Goal: Browse casually: Explore the website without a specific task or goal

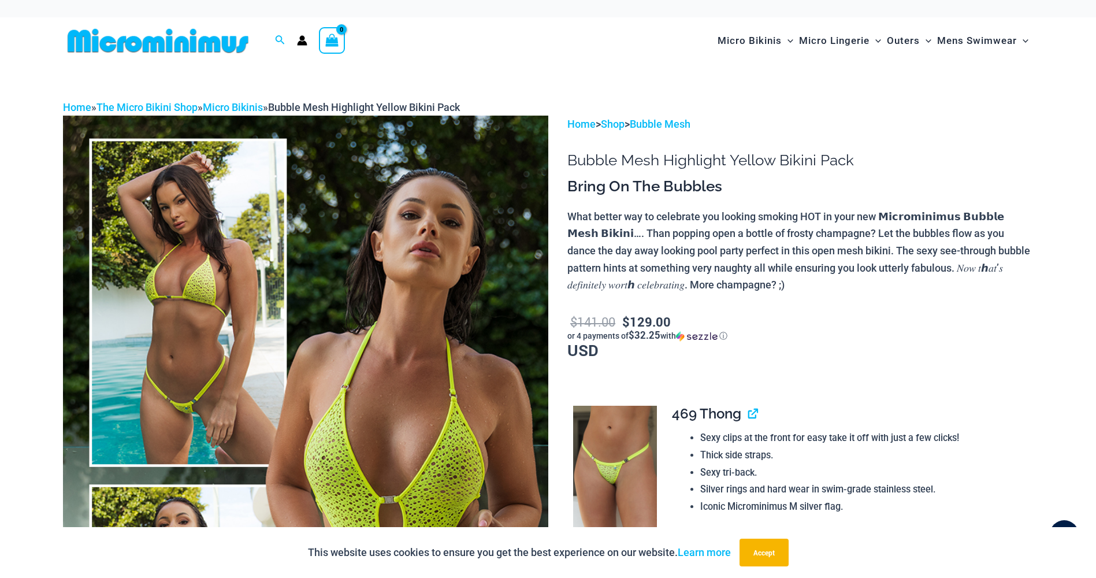
click at [377, 308] on img at bounding box center [305, 480] width 485 height 728
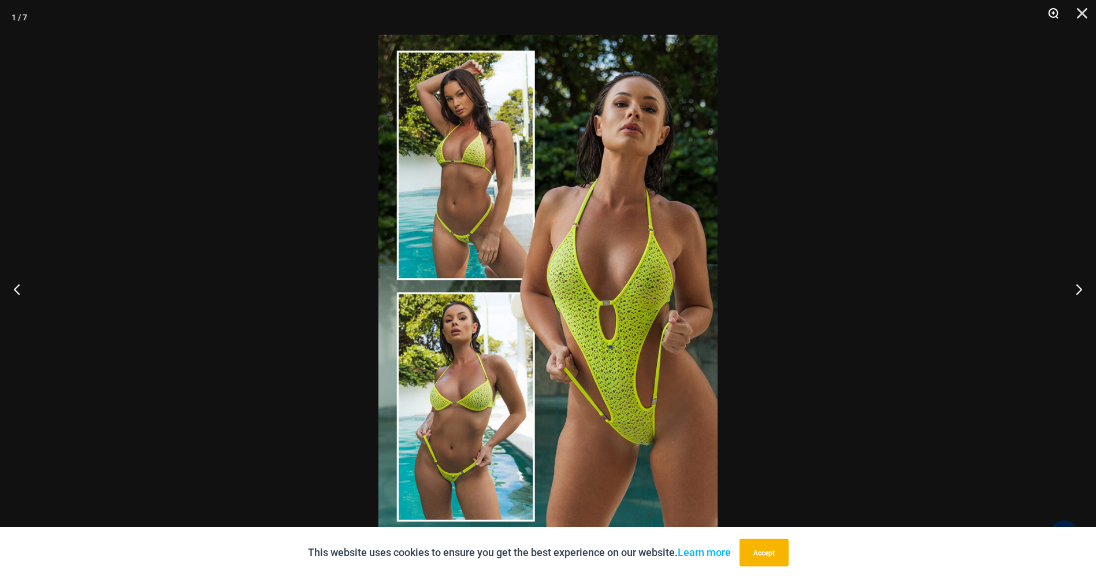
click at [1052, 12] on button "Zoom" at bounding box center [1049, 17] width 29 height 35
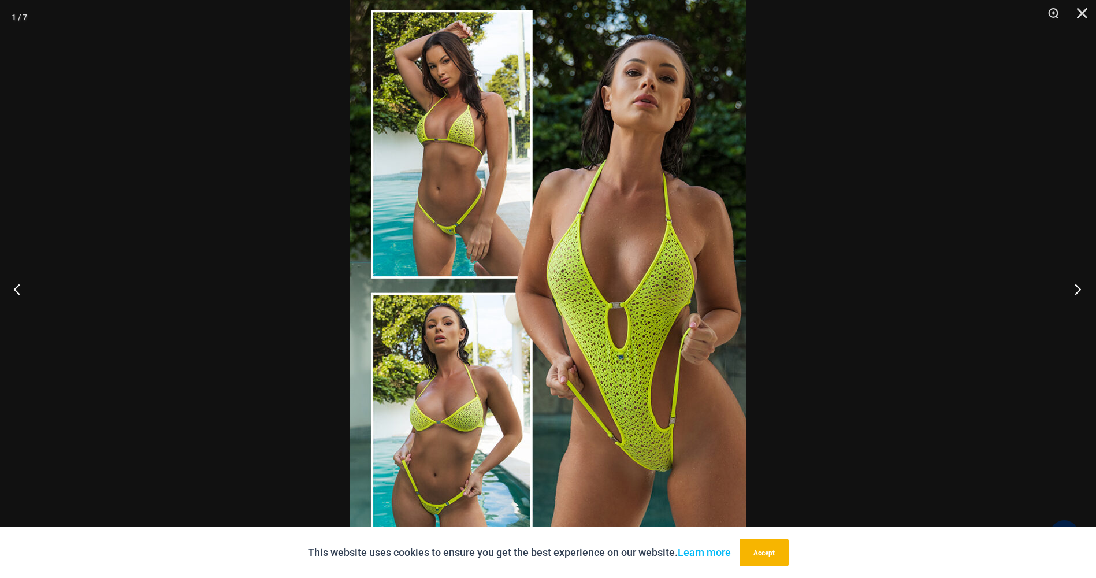
click at [1078, 287] on button "Next" at bounding box center [1074, 289] width 43 height 58
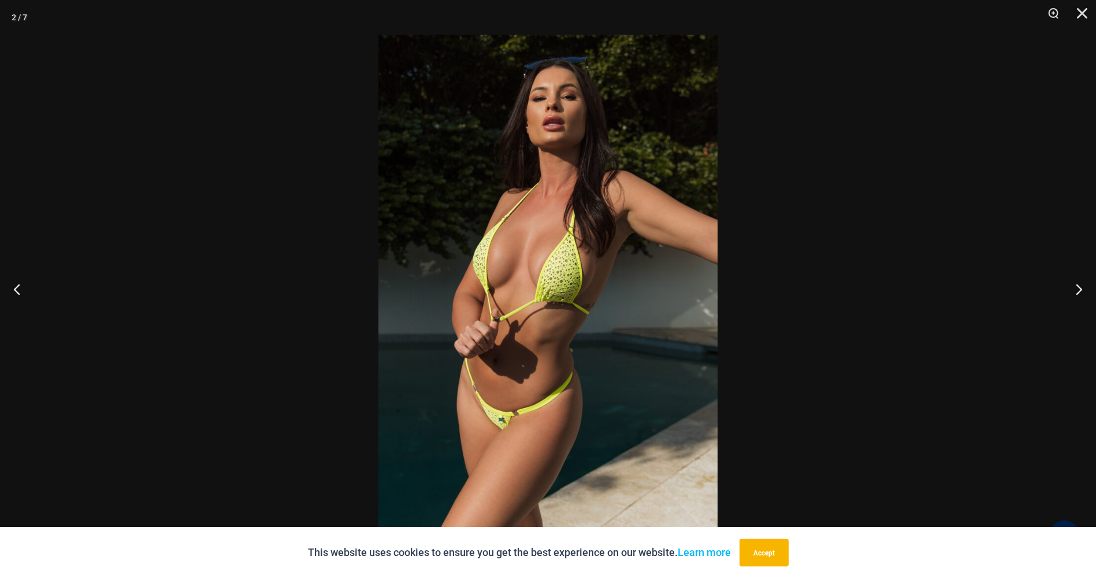
click at [594, 271] on img at bounding box center [548, 289] width 339 height 509
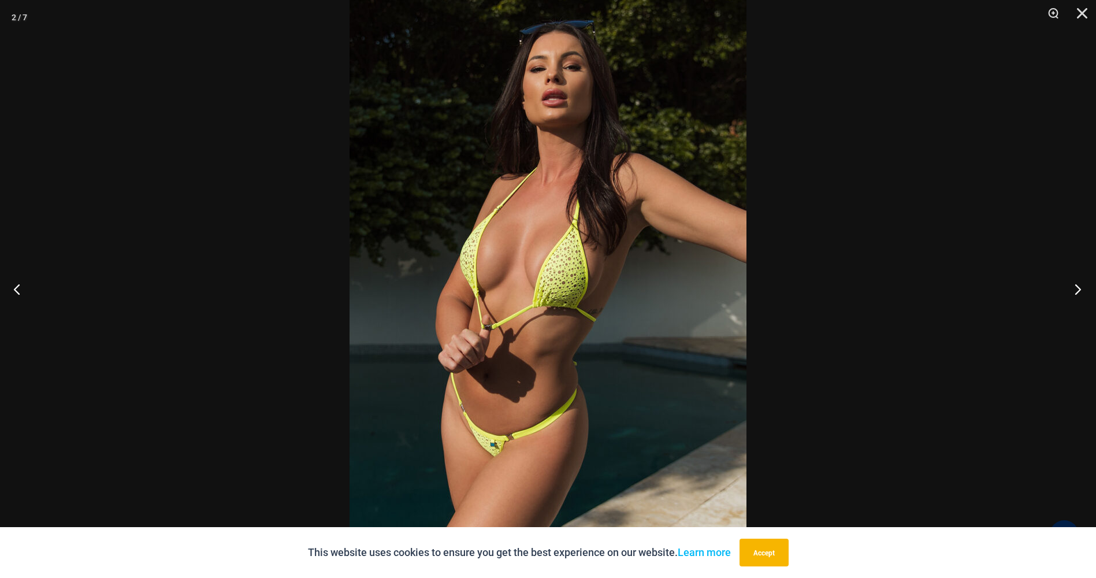
click at [1076, 287] on button "Next" at bounding box center [1074, 289] width 43 height 58
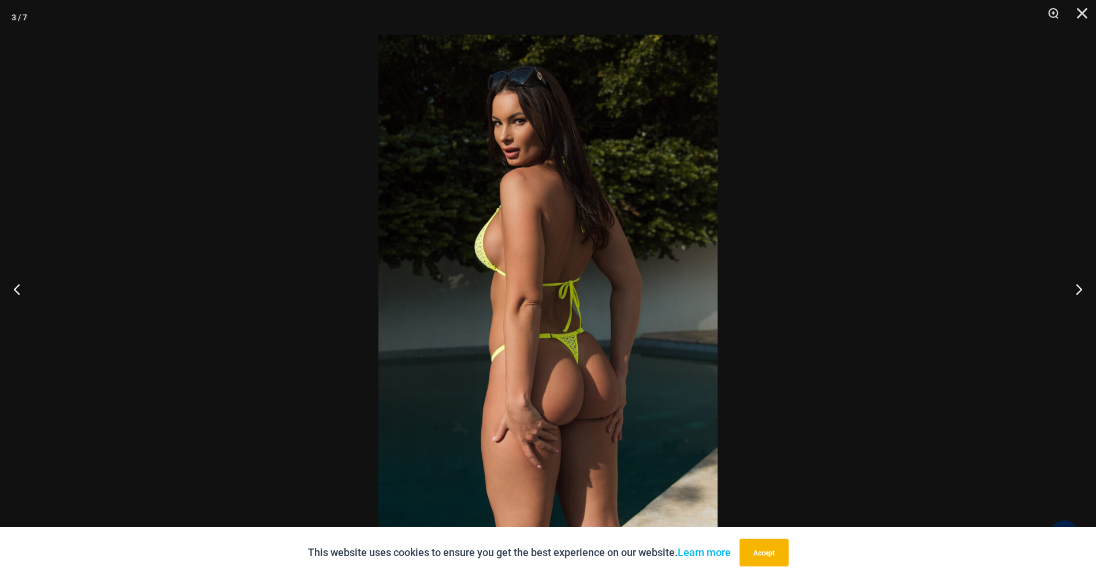
click at [540, 269] on img at bounding box center [548, 289] width 339 height 509
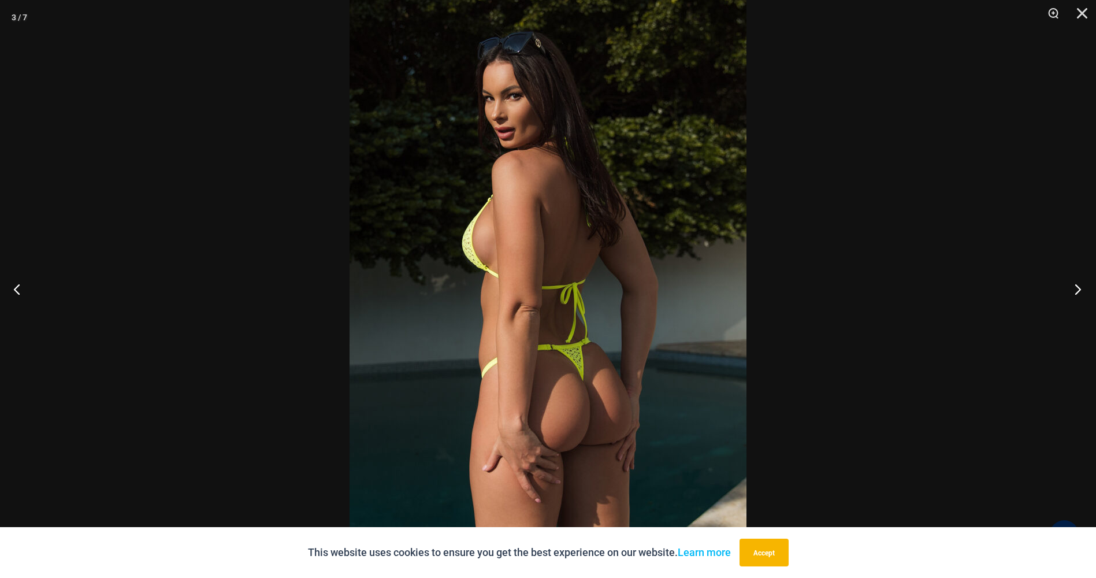
click at [1077, 290] on button "Next" at bounding box center [1074, 289] width 43 height 58
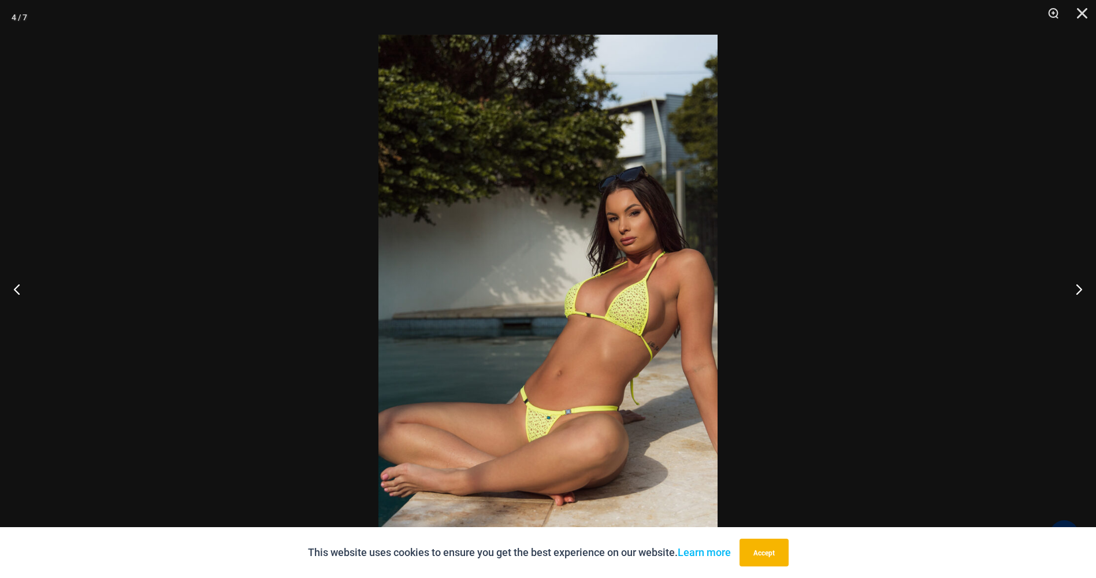
click at [531, 227] on img at bounding box center [548, 289] width 339 height 509
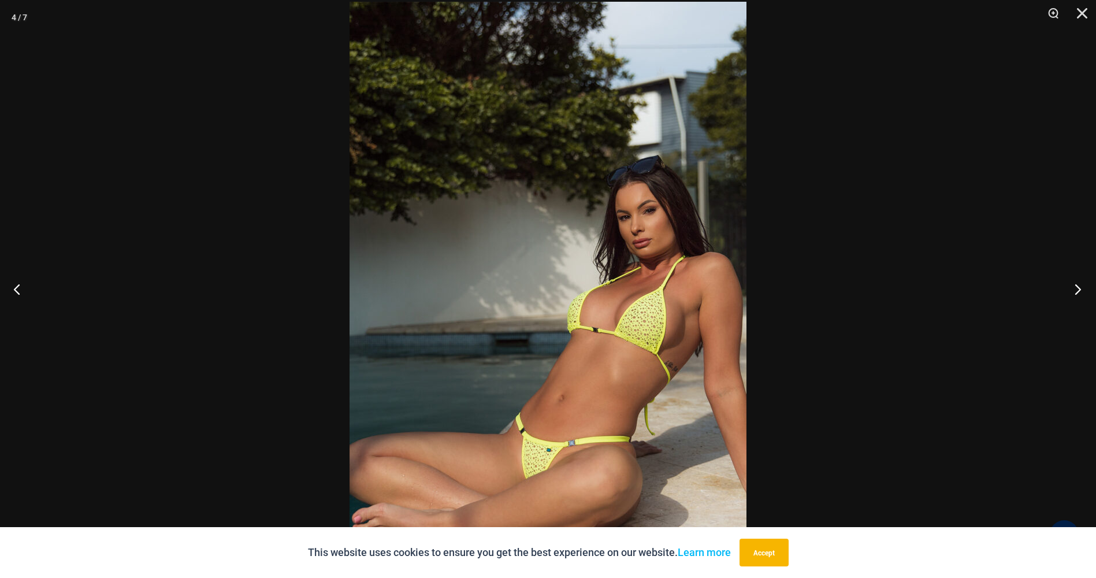
click at [1076, 286] on button "Next" at bounding box center [1074, 289] width 43 height 58
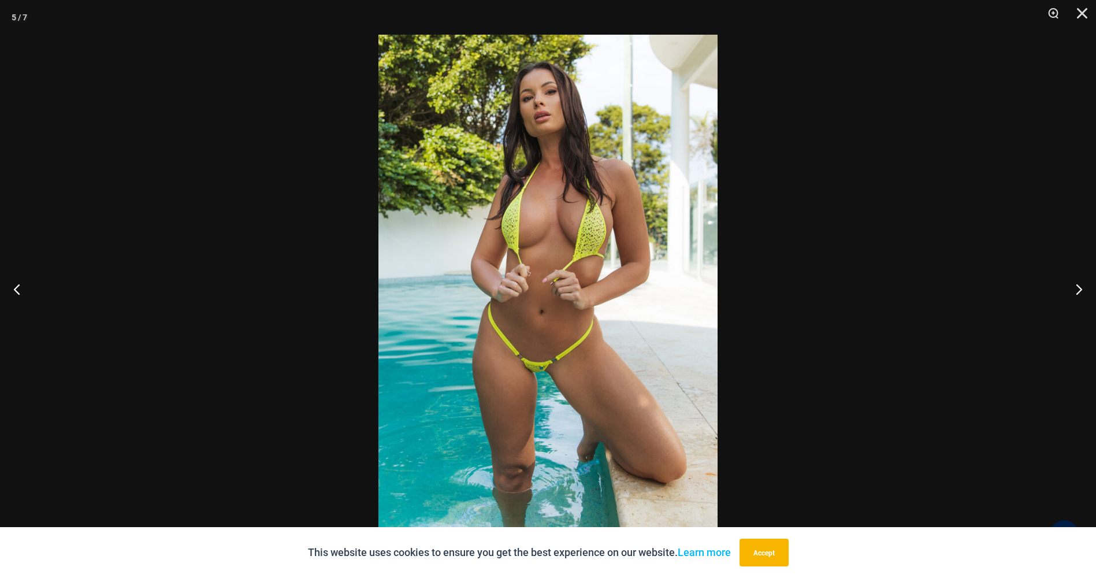
click at [534, 272] on img at bounding box center [548, 289] width 339 height 509
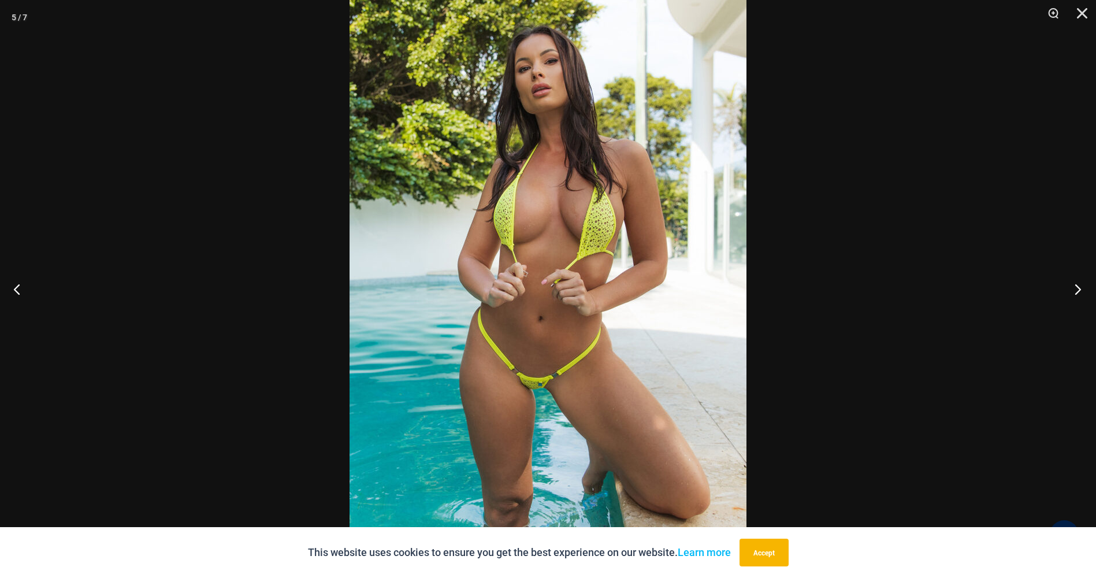
click at [1081, 287] on button "Next" at bounding box center [1074, 289] width 43 height 58
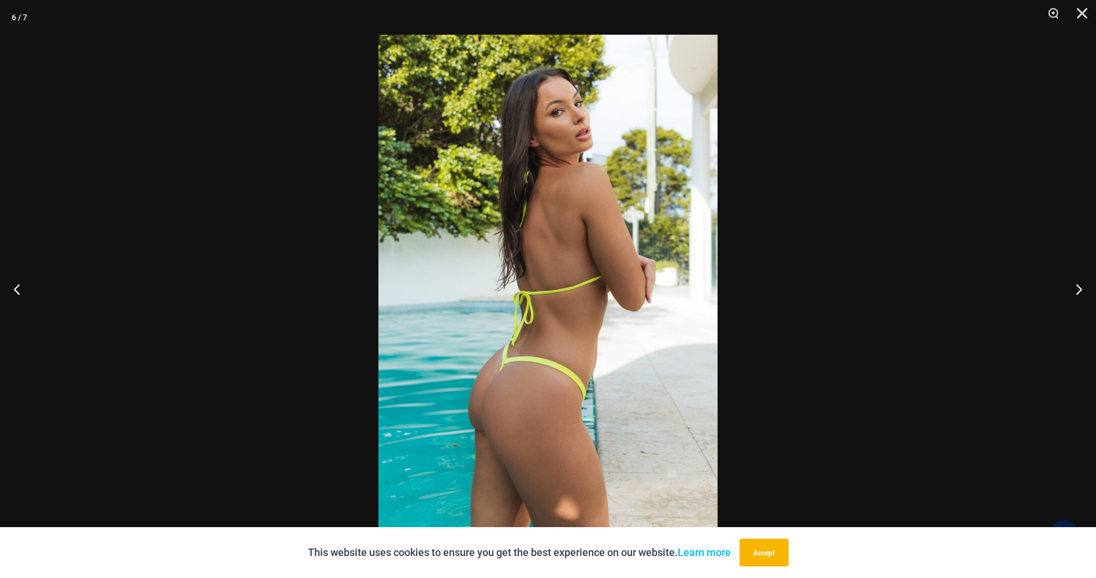
click at [572, 283] on img at bounding box center [548, 289] width 339 height 509
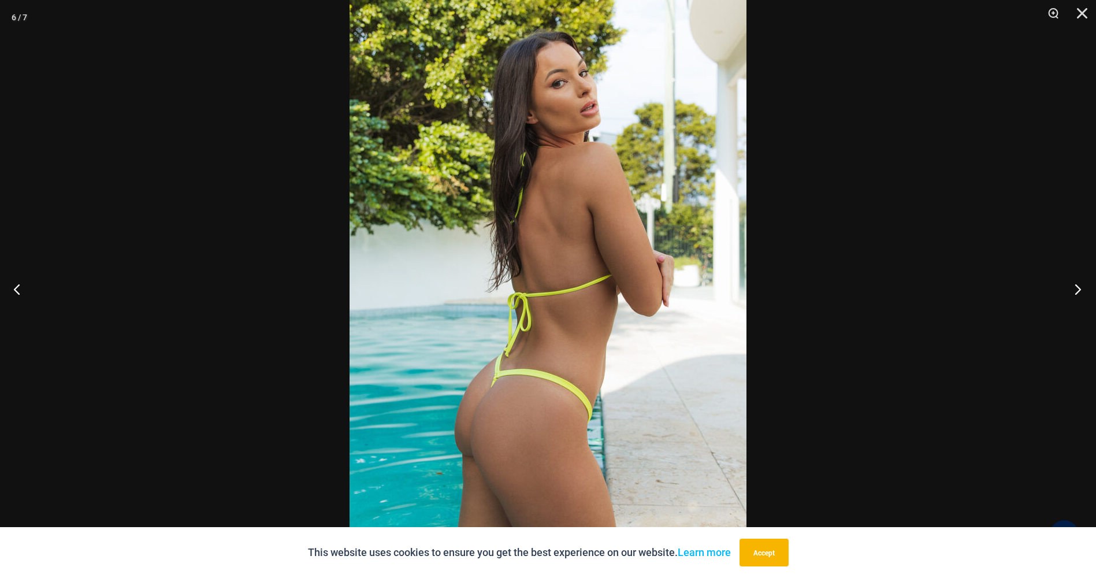
click at [1078, 290] on button "Next" at bounding box center [1074, 289] width 43 height 58
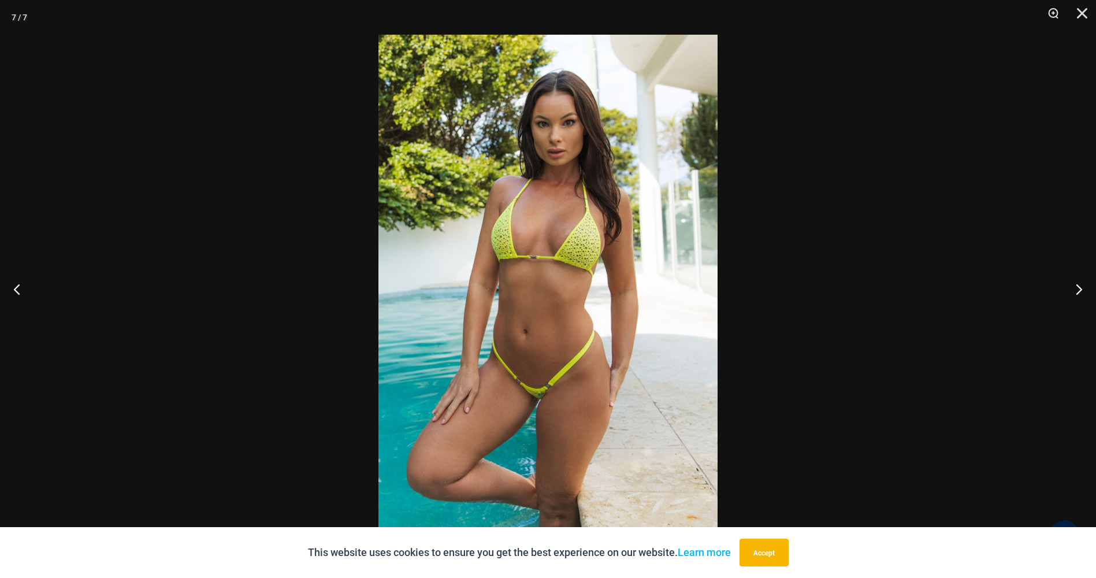
click at [553, 302] on img at bounding box center [548, 289] width 339 height 509
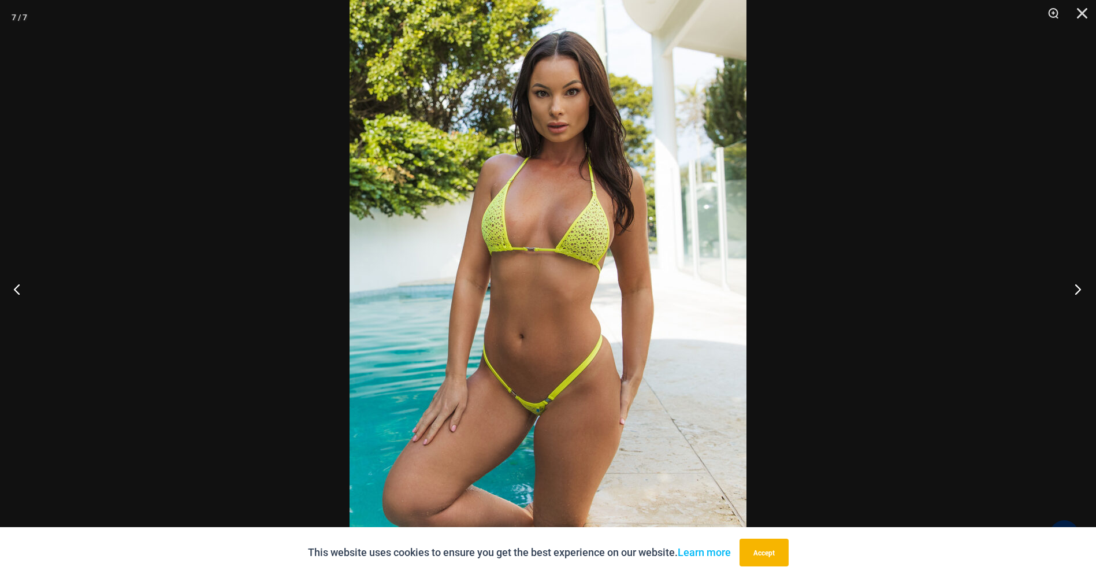
click at [1076, 290] on button "Next" at bounding box center [1074, 289] width 43 height 58
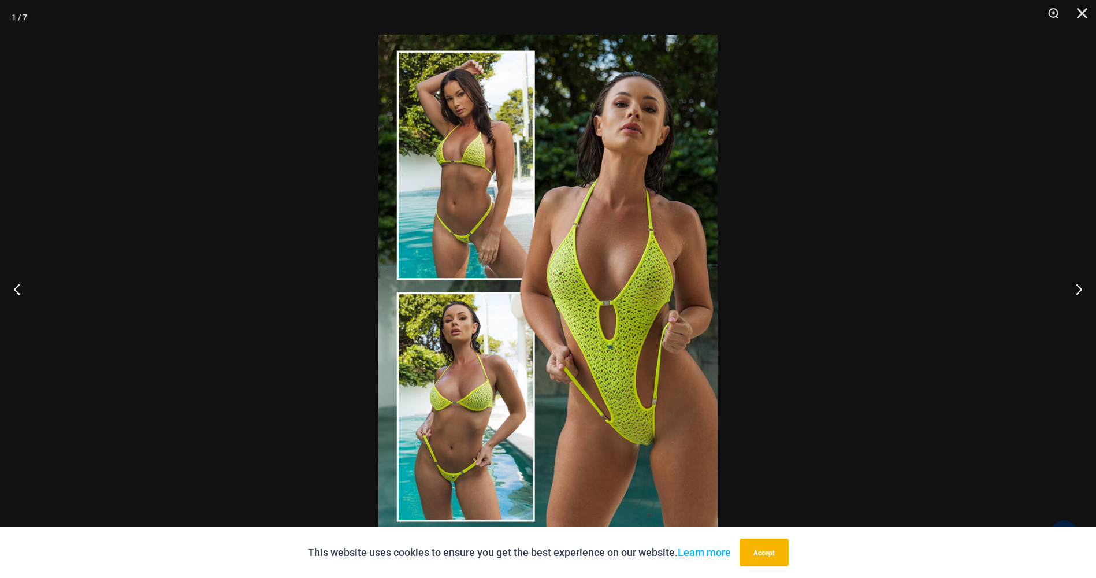
click at [639, 269] on img at bounding box center [548, 289] width 339 height 509
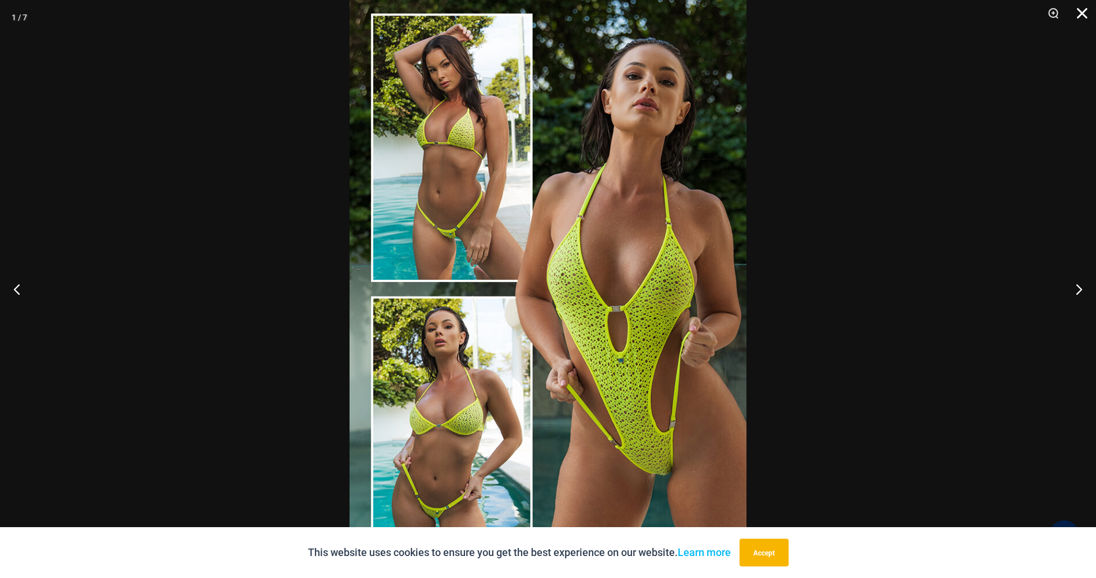
click at [1084, 10] on button "Close" at bounding box center [1078, 17] width 29 height 35
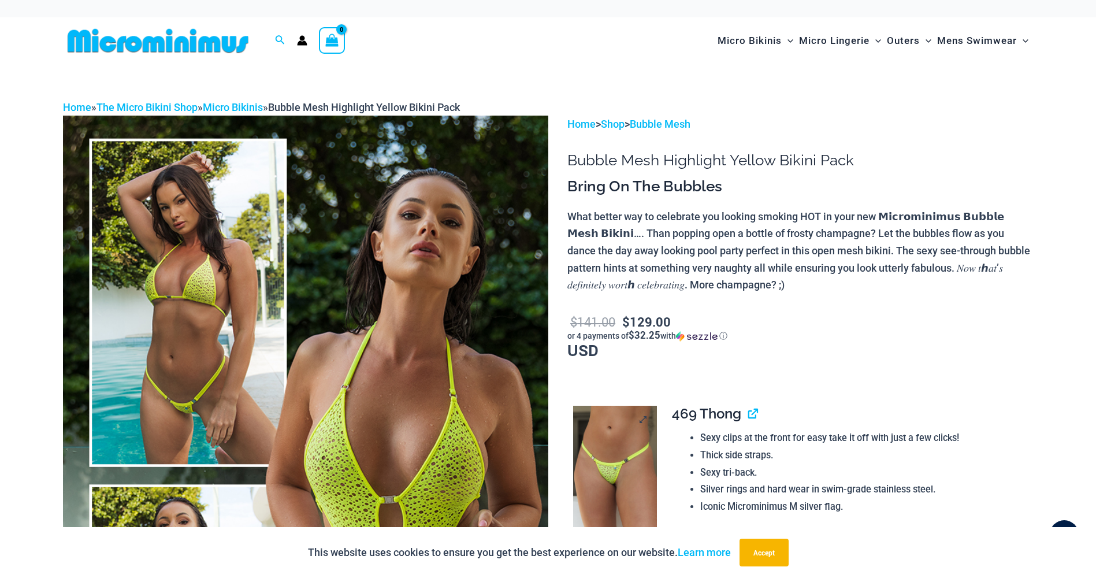
click at [622, 449] on img at bounding box center [615, 469] width 84 height 126
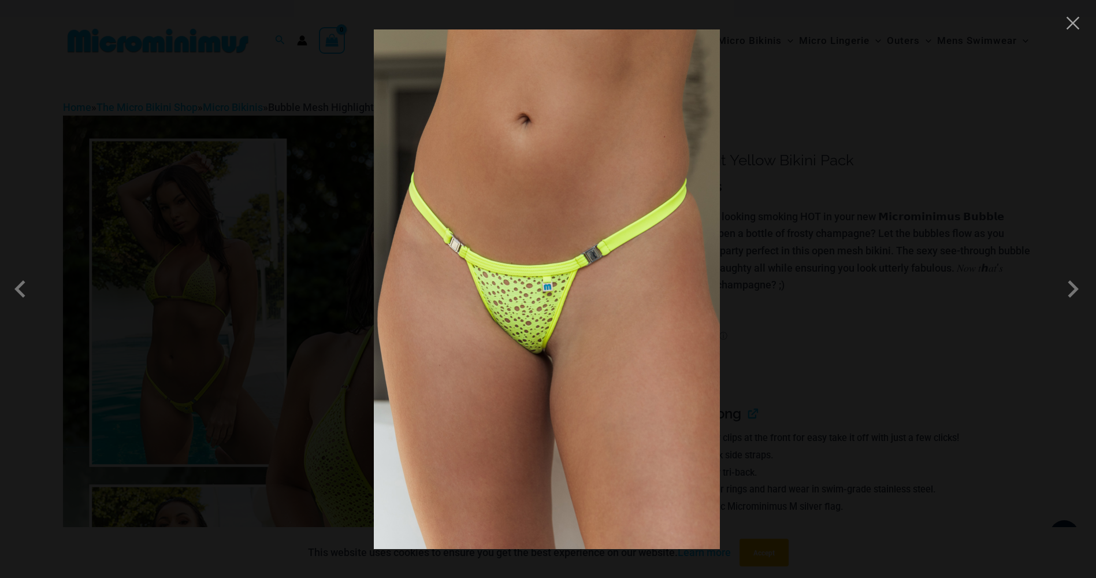
click at [602, 235] on img at bounding box center [547, 289] width 346 height 520
click at [1074, 287] on span at bounding box center [1073, 289] width 35 height 35
click at [1074, 23] on button "Close" at bounding box center [1073, 22] width 17 height 17
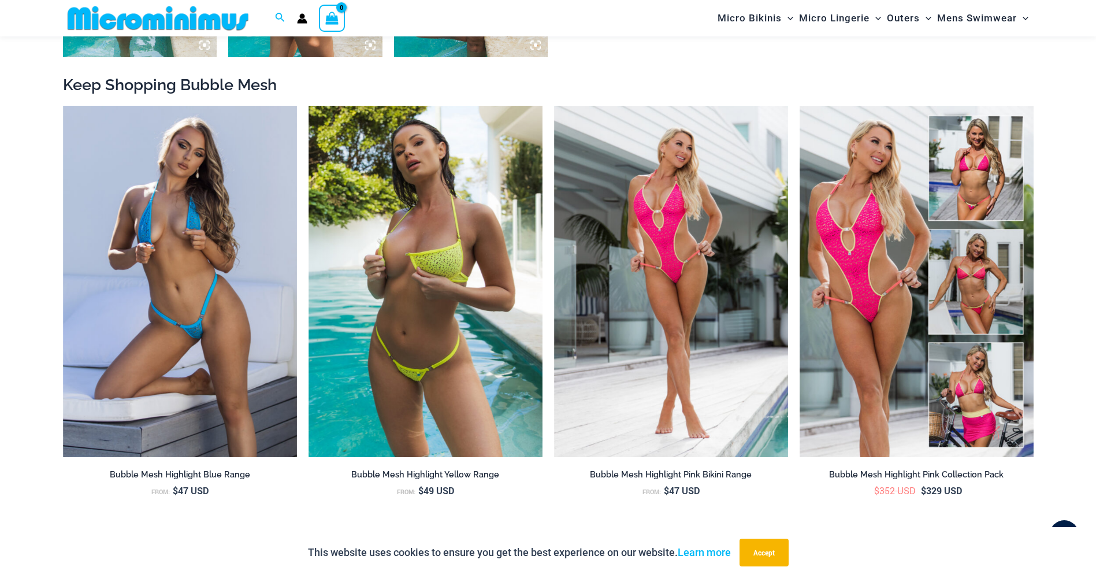
scroll to position [1261, 0]
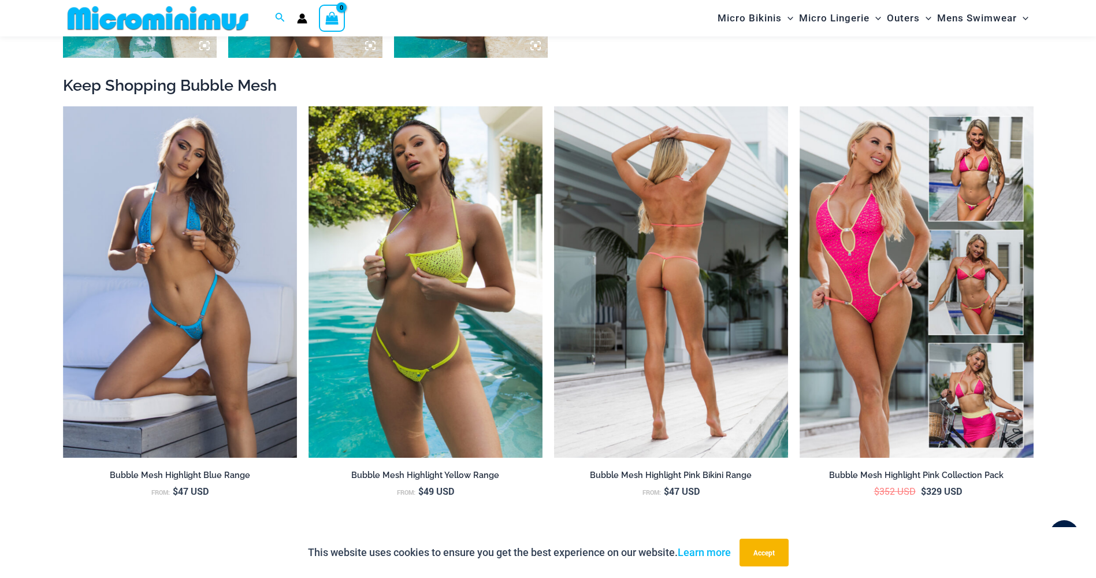
click at [733, 252] on img at bounding box center [671, 281] width 234 height 351
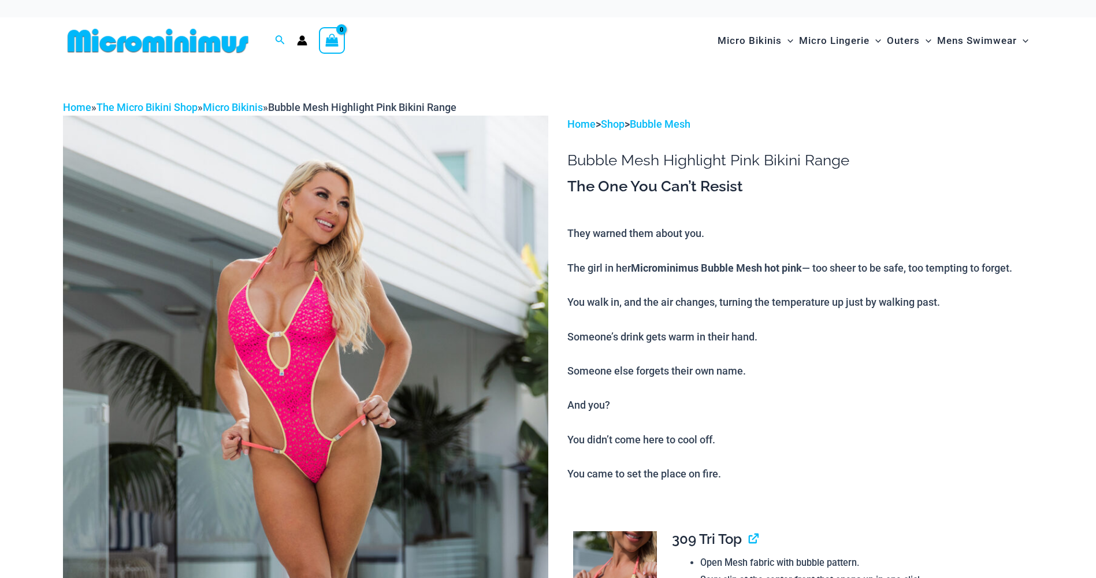
type input "**********"
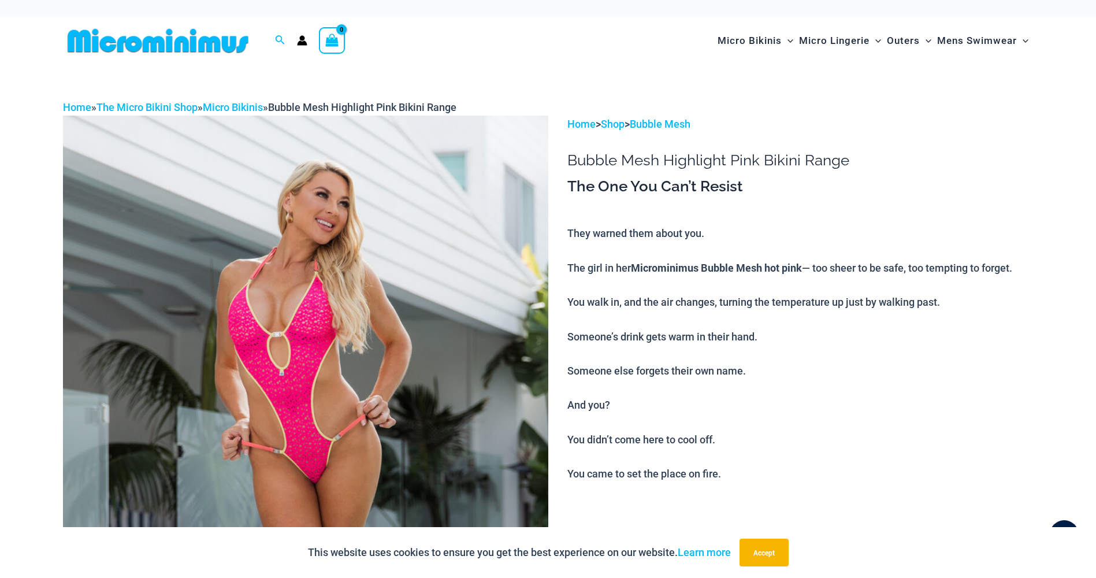
click at [402, 380] on img at bounding box center [305, 480] width 485 height 728
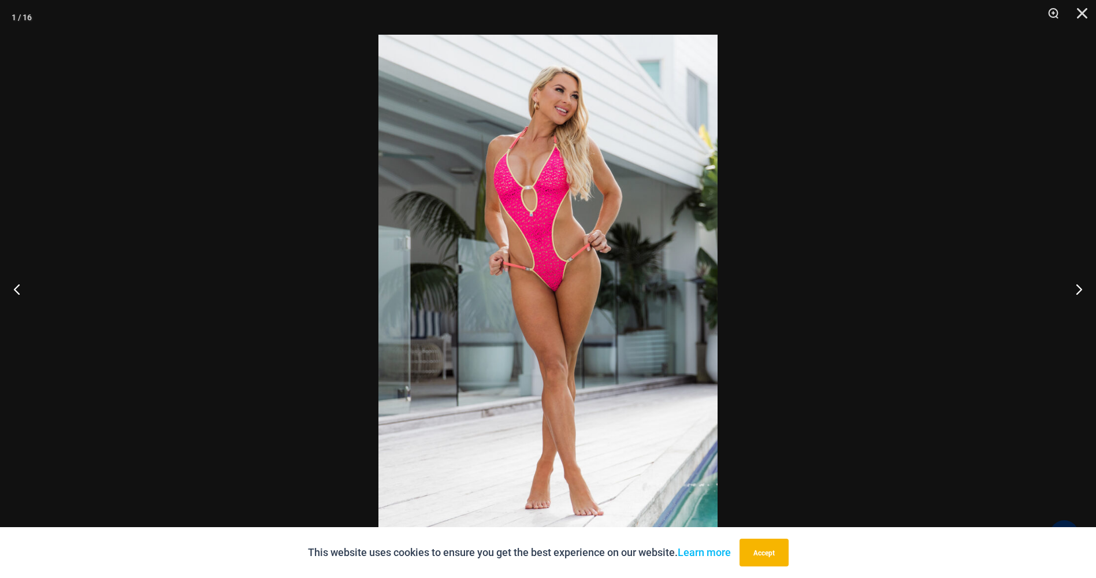
click at [629, 262] on img at bounding box center [548, 289] width 339 height 509
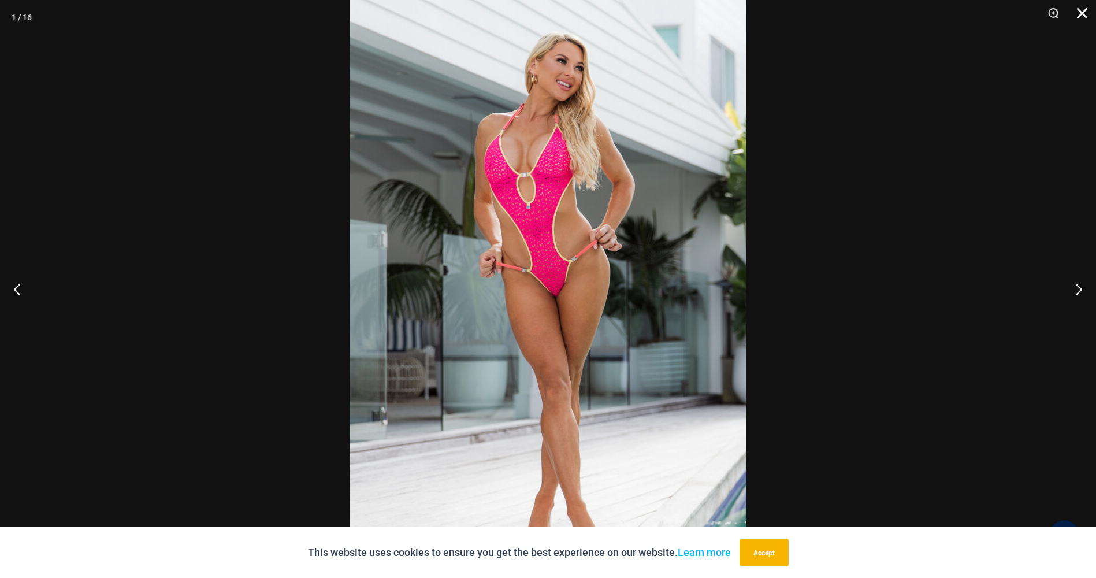
click at [1084, 13] on button "Close" at bounding box center [1078, 17] width 29 height 35
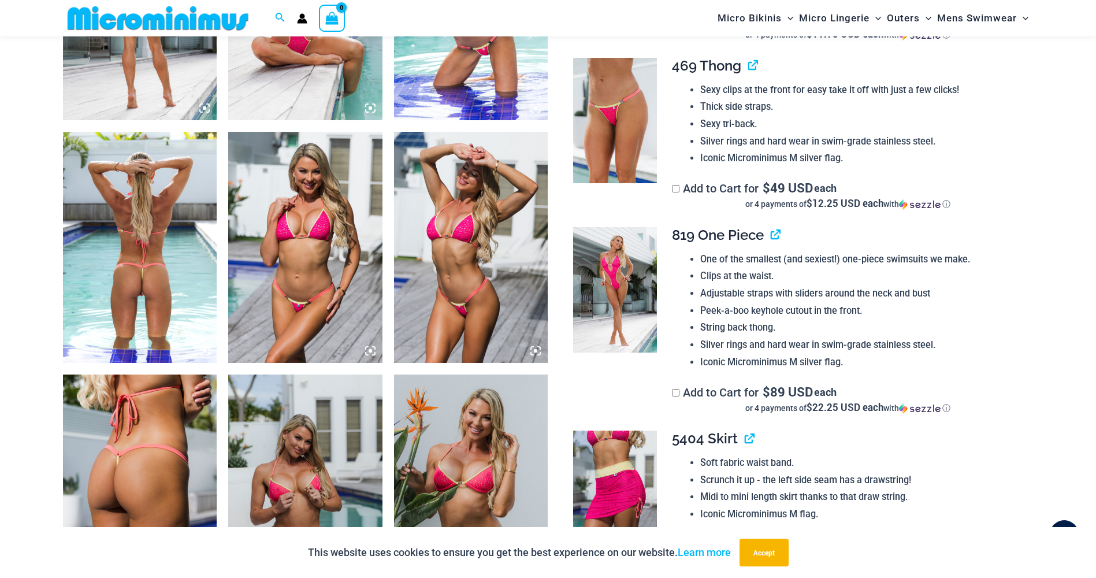
scroll to position [857, 0]
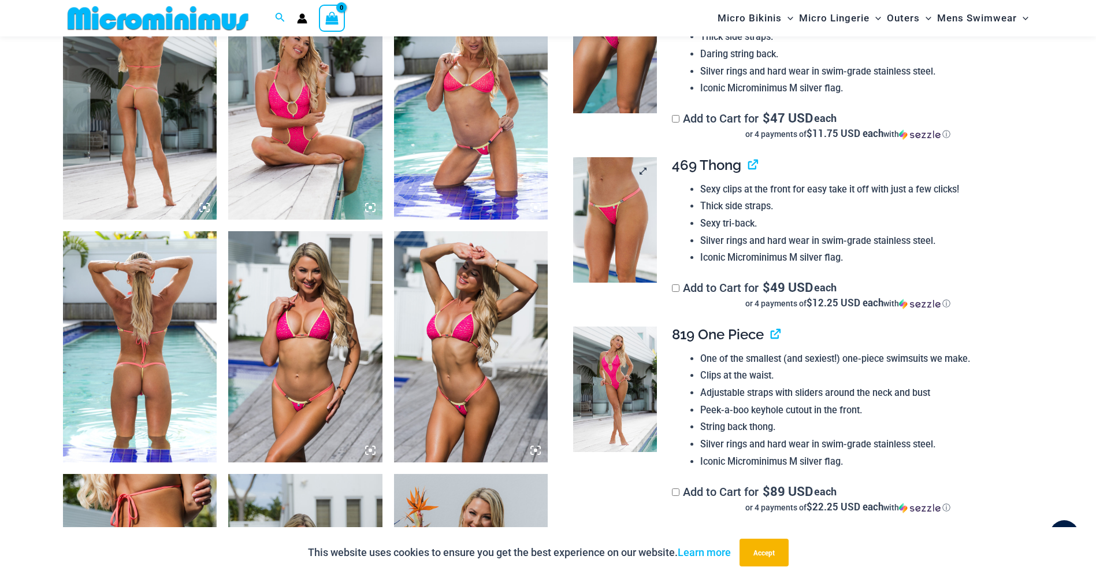
click at [615, 225] on img at bounding box center [615, 220] width 84 height 126
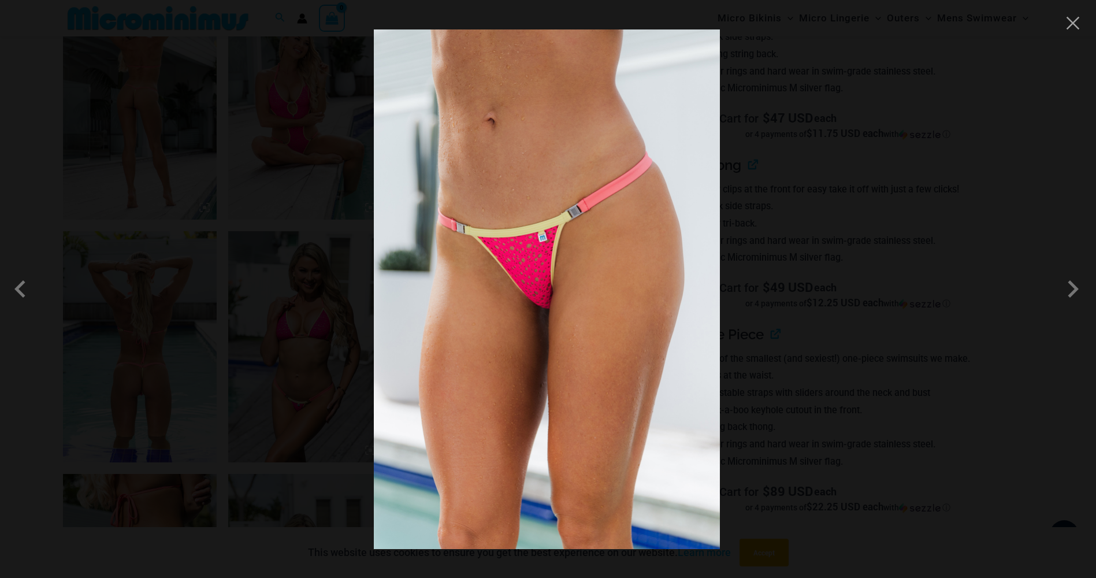
click at [583, 262] on img at bounding box center [547, 289] width 346 height 520
click at [1072, 17] on button "Close" at bounding box center [1073, 22] width 17 height 17
